Goal: Task Accomplishment & Management: Use online tool/utility

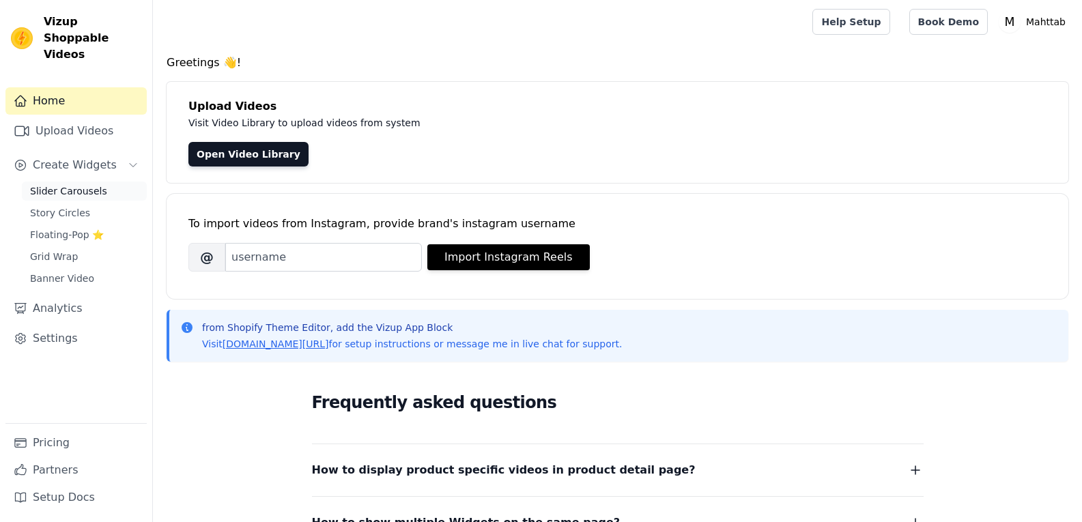
click at [65, 182] on link "Slider Carousels" at bounding box center [84, 191] width 125 height 19
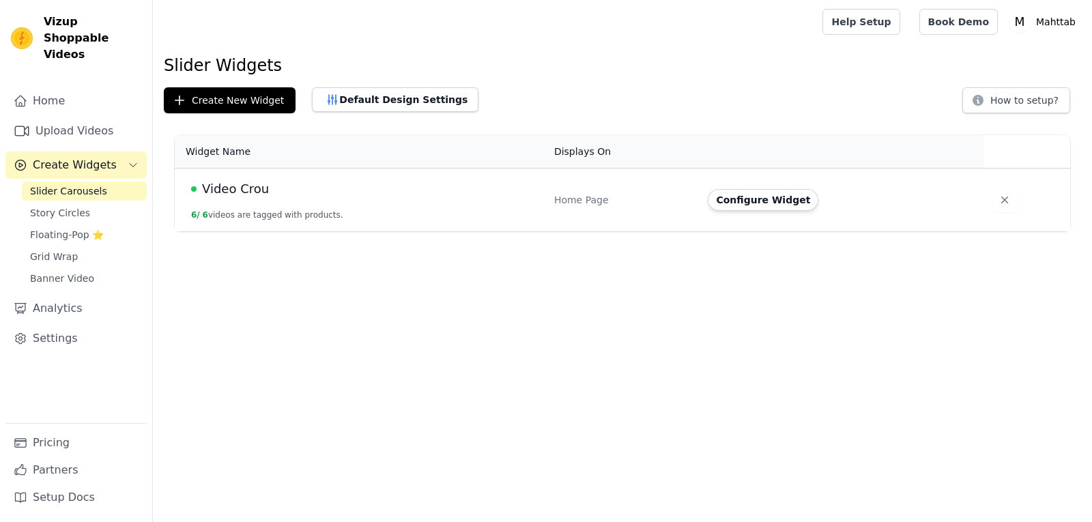
click at [344, 169] on td "Video Crou 6 / 6 videos are tagged with products." at bounding box center [360, 201] width 371 height 64
click at [343, 182] on div "Video Crou" at bounding box center [364, 189] width 347 height 19
click at [740, 202] on button "Configure Widget" at bounding box center [763, 200] width 111 height 22
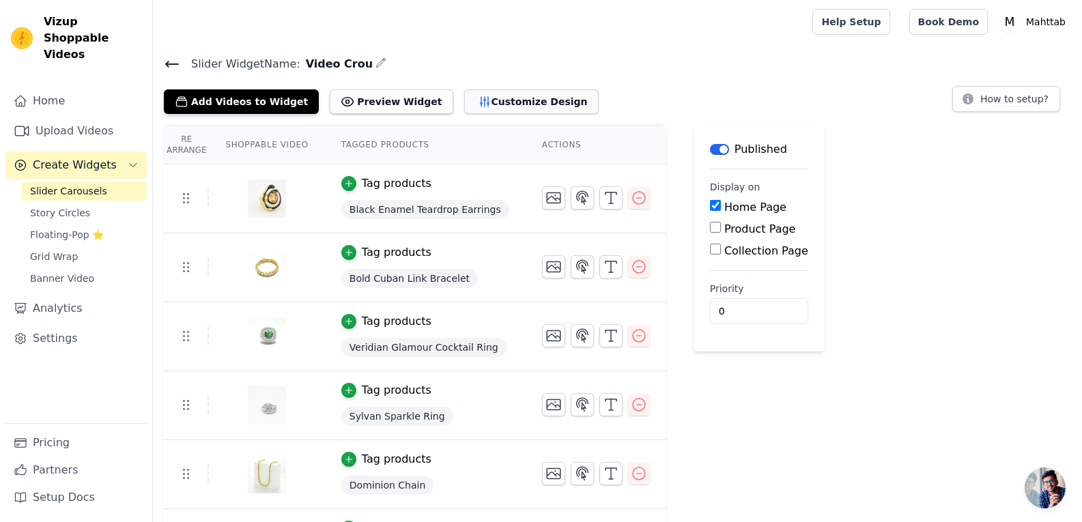
click at [466, 100] on button "Customize Design" at bounding box center [531, 101] width 135 height 25
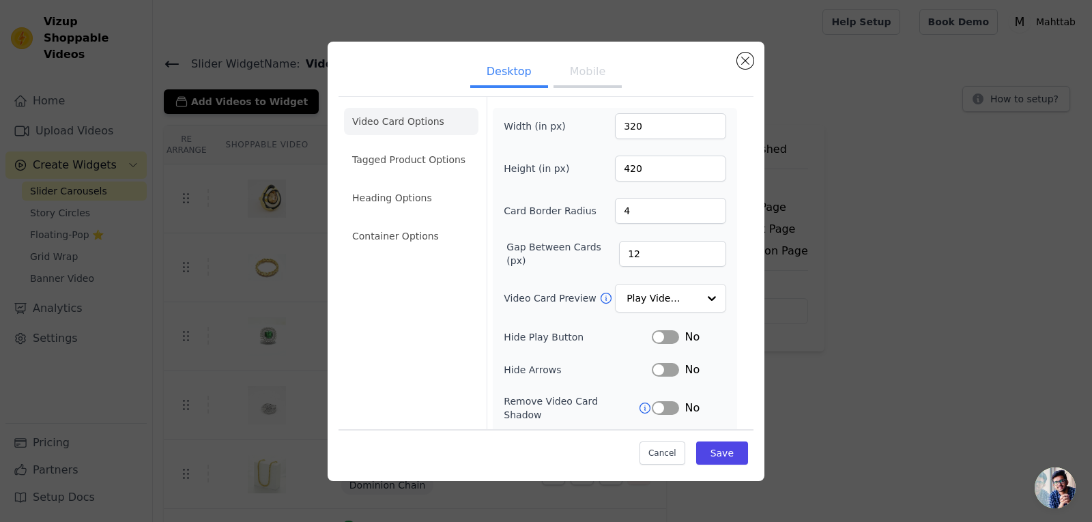
click at [561, 81] on button "Mobile" at bounding box center [588, 73] width 68 height 30
click at [626, 130] on input "320" at bounding box center [670, 126] width 111 height 26
type input "380"
click at [720, 462] on button "Save" at bounding box center [722, 453] width 52 height 23
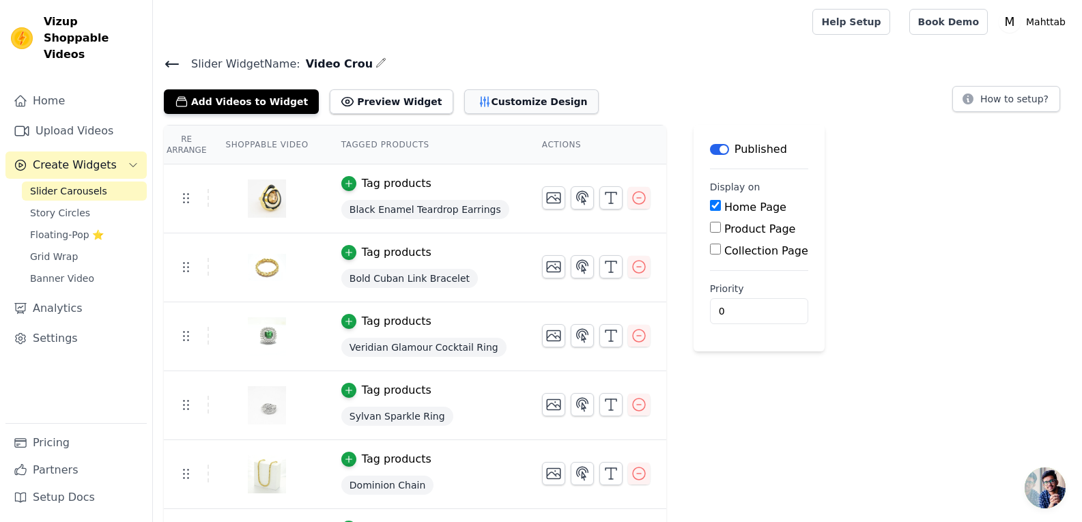
click at [510, 91] on button "Customize Design" at bounding box center [531, 101] width 135 height 25
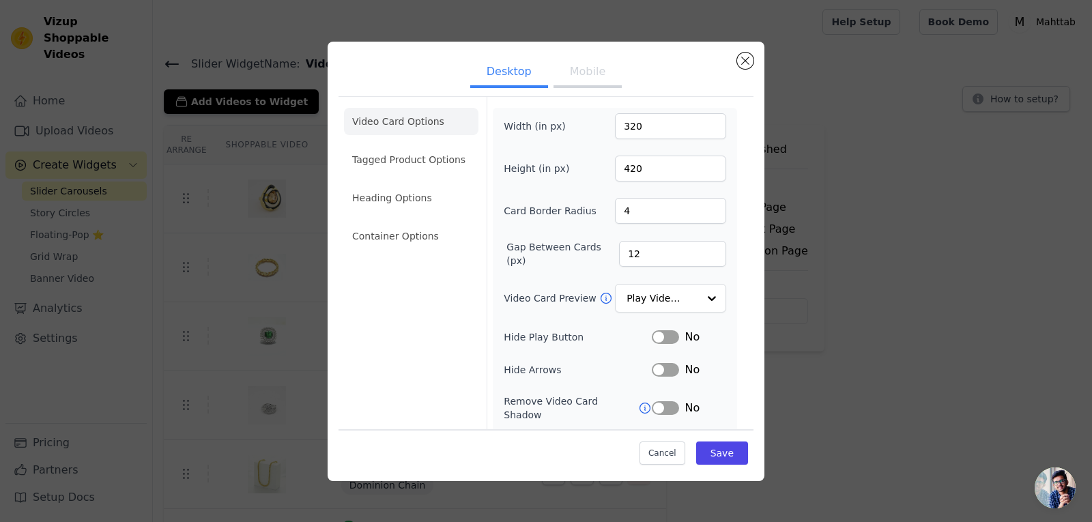
click at [576, 75] on button "Mobile" at bounding box center [588, 73] width 68 height 30
click at [628, 126] on input "380" at bounding box center [670, 126] width 111 height 26
click at [851, 126] on div "Desktop Mobile Video Card Options Tagged Product Options Heading Options Contai…" at bounding box center [546, 261] width 1049 height 483
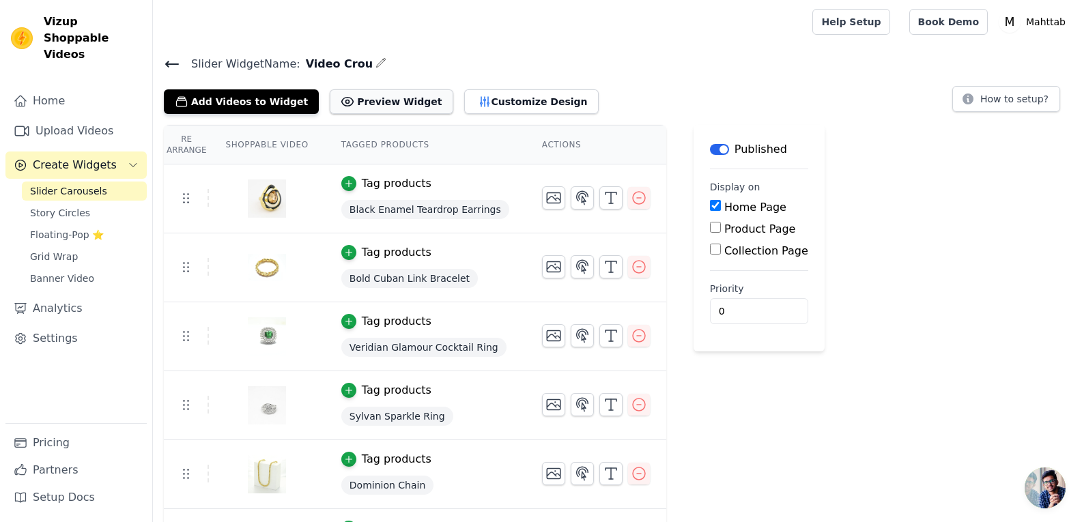
click at [376, 91] on button "Preview Widget" at bounding box center [391, 101] width 123 height 25
click at [464, 104] on button "Customize Design" at bounding box center [531, 101] width 135 height 25
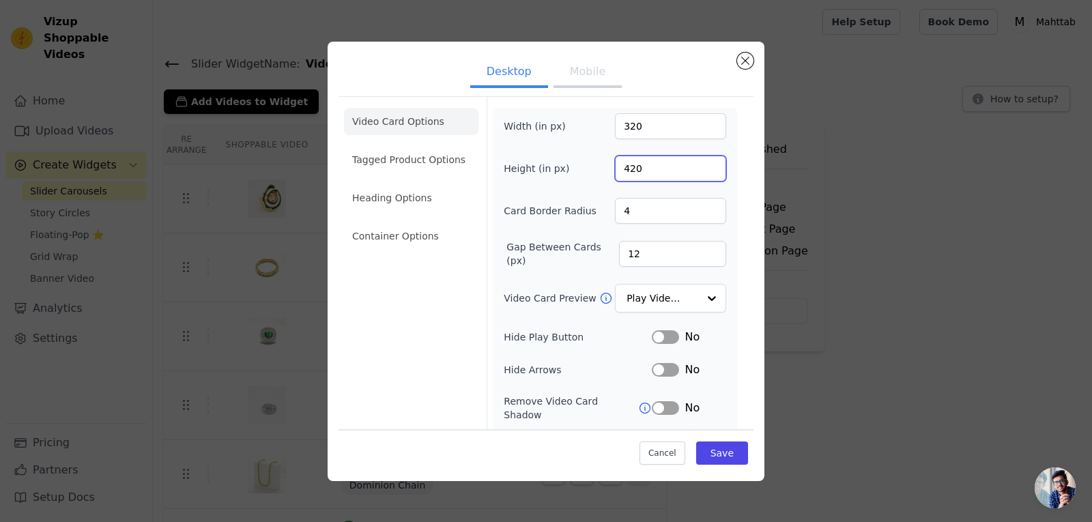
click at [625, 171] on input "420" at bounding box center [670, 169] width 111 height 26
type input "400"
click at [707, 454] on button "Save" at bounding box center [722, 453] width 52 height 23
